Goal: Task Accomplishment & Management: Use online tool/utility

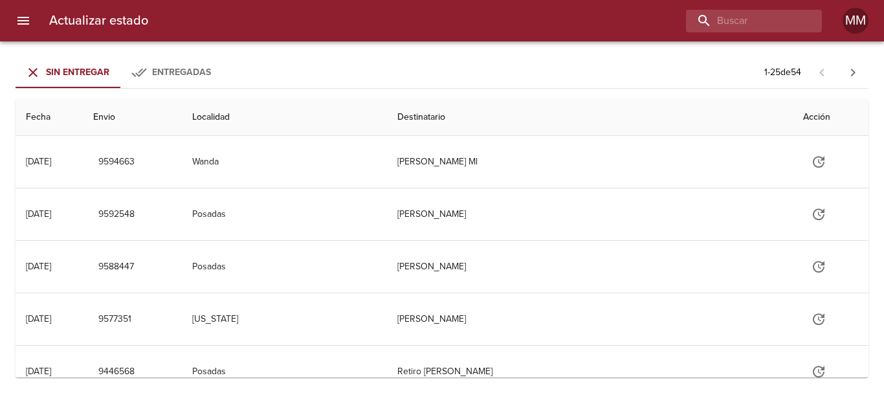
click at [738, 35] on div "Actualizar estado MM" at bounding box center [442, 20] width 884 height 41
click at [746, 27] on input "buscar" at bounding box center [717, 21] width 166 height 23
type input "271596"
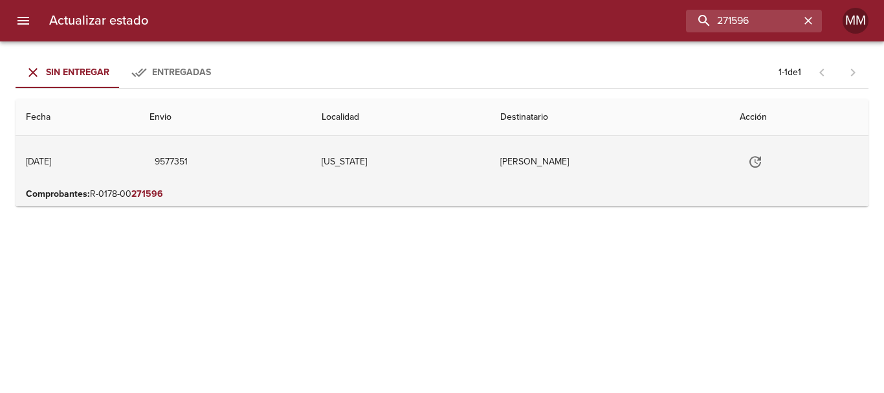
click at [582, 162] on td "[PERSON_NAME] [PERSON_NAME]" at bounding box center [609, 162] width 239 height 52
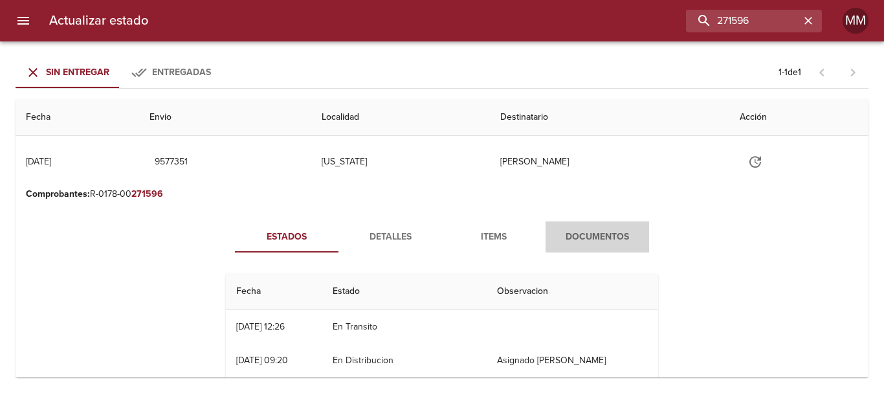
click at [612, 239] on span "Documentos" at bounding box center [597, 237] width 88 height 16
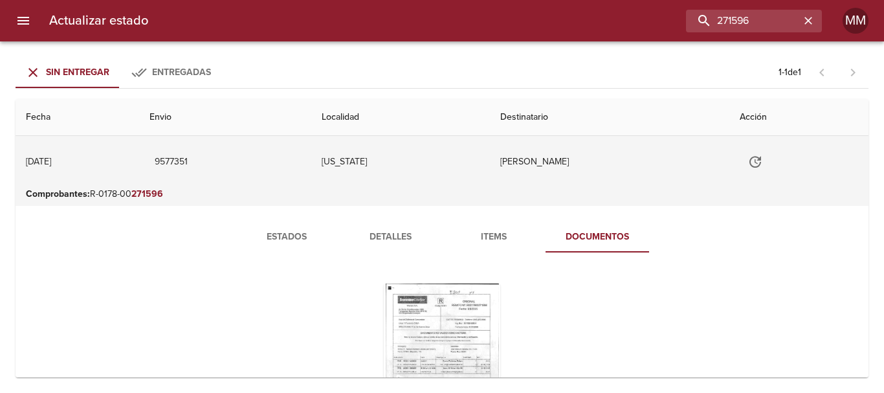
click at [763, 158] on icon "Tabla de envíos del cliente" at bounding box center [755, 162] width 16 height 16
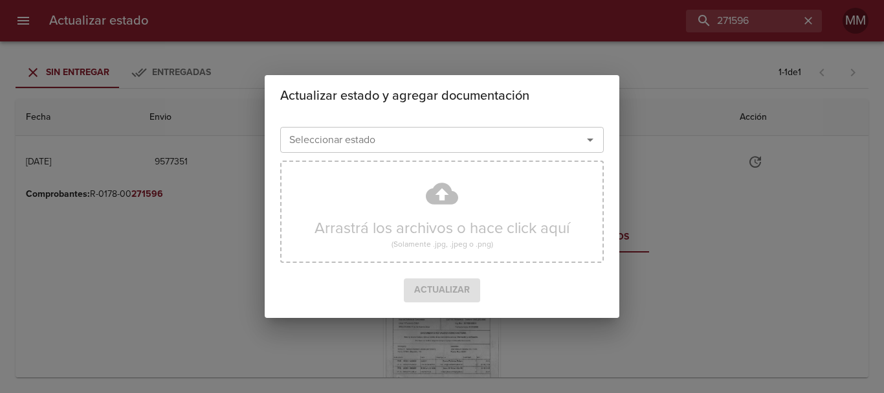
click at [587, 136] on icon "Abrir" at bounding box center [590, 140] width 16 height 16
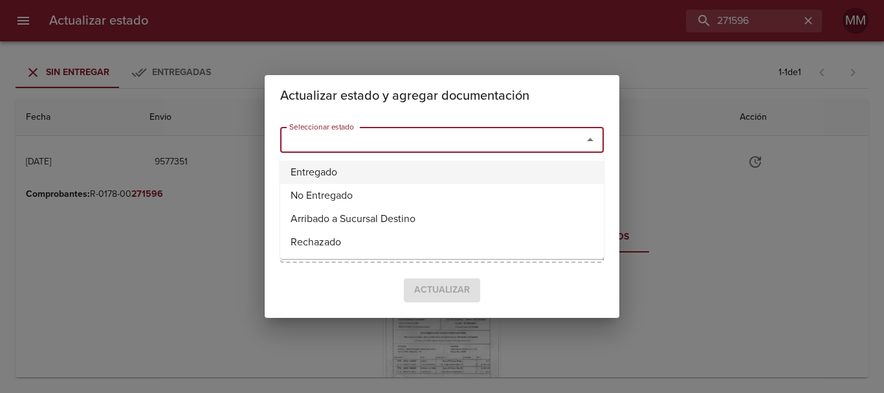
click at [408, 162] on li "Entregado" at bounding box center [441, 171] width 323 height 23
type input "Entregado"
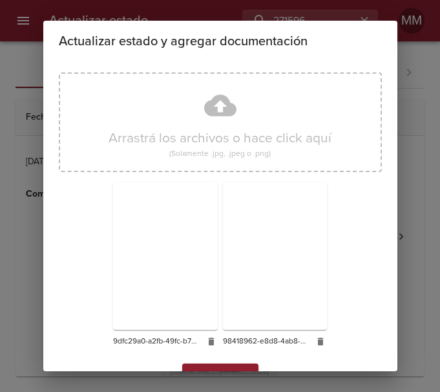
scroll to position [114, 0]
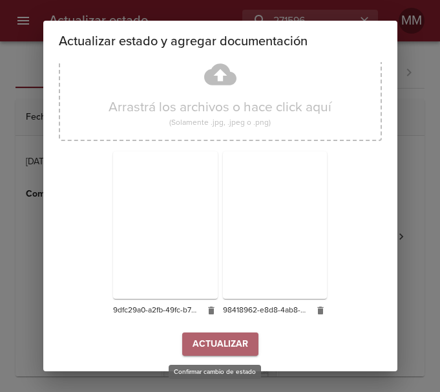
click at [223, 340] on span "Actualizar" at bounding box center [221, 344] width 56 height 16
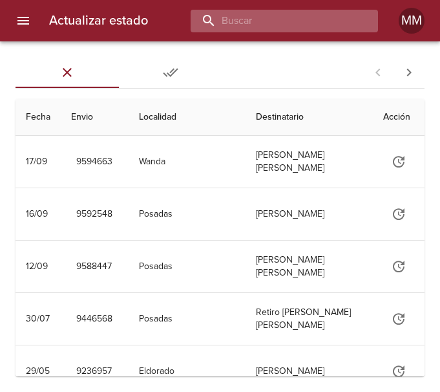
click at [301, 15] on input "buscar" at bounding box center [274, 21] width 166 height 23
type input "271596"
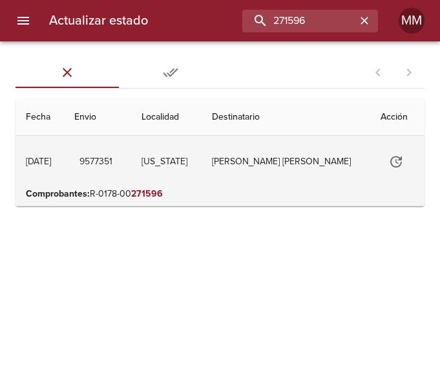
click at [243, 168] on td "[PERSON_NAME] [PERSON_NAME]" at bounding box center [286, 162] width 169 height 52
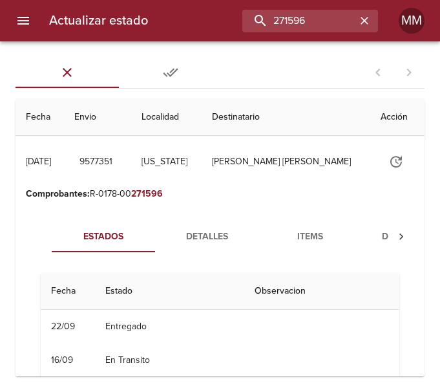
click at [391, 239] on div "Tabla de envíos del cliente" at bounding box center [402, 236] width 26 height 31
click at [358, 237] on span "Documentos" at bounding box center [337, 237] width 88 height 16
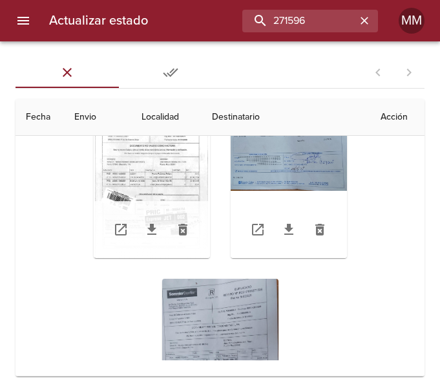
scroll to position [140, 0]
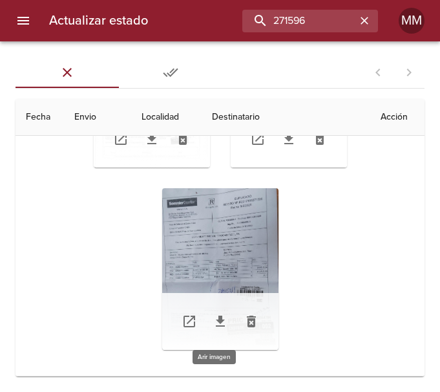
click at [245, 206] on div "Tabla de envíos del cliente" at bounding box center [220, 269] width 116 height 162
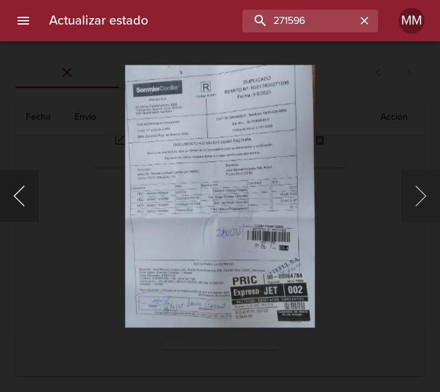
click at [19, 195] on button "Anterior" at bounding box center [19, 196] width 39 height 52
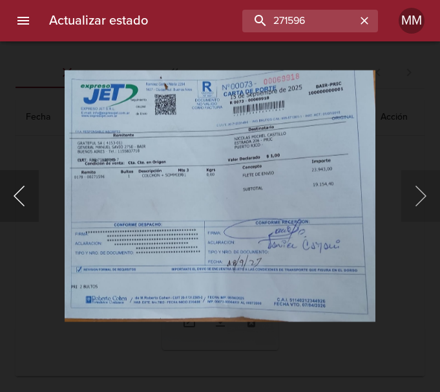
click at [19, 195] on button "Anterior" at bounding box center [19, 196] width 39 height 52
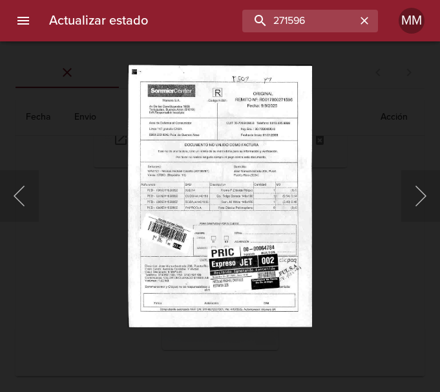
click at [365, 136] on div "Lightbox" at bounding box center [220, 196] width 440 height 392
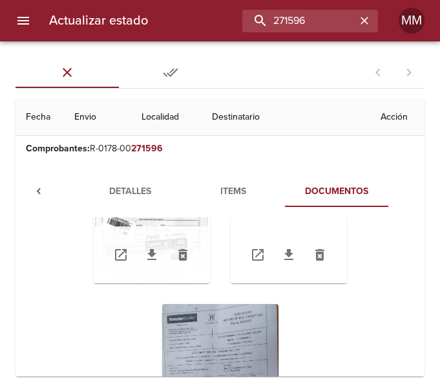
scroll to position [0, 0]
